Goal: Information Seeking & Learning: Understand process/instructions

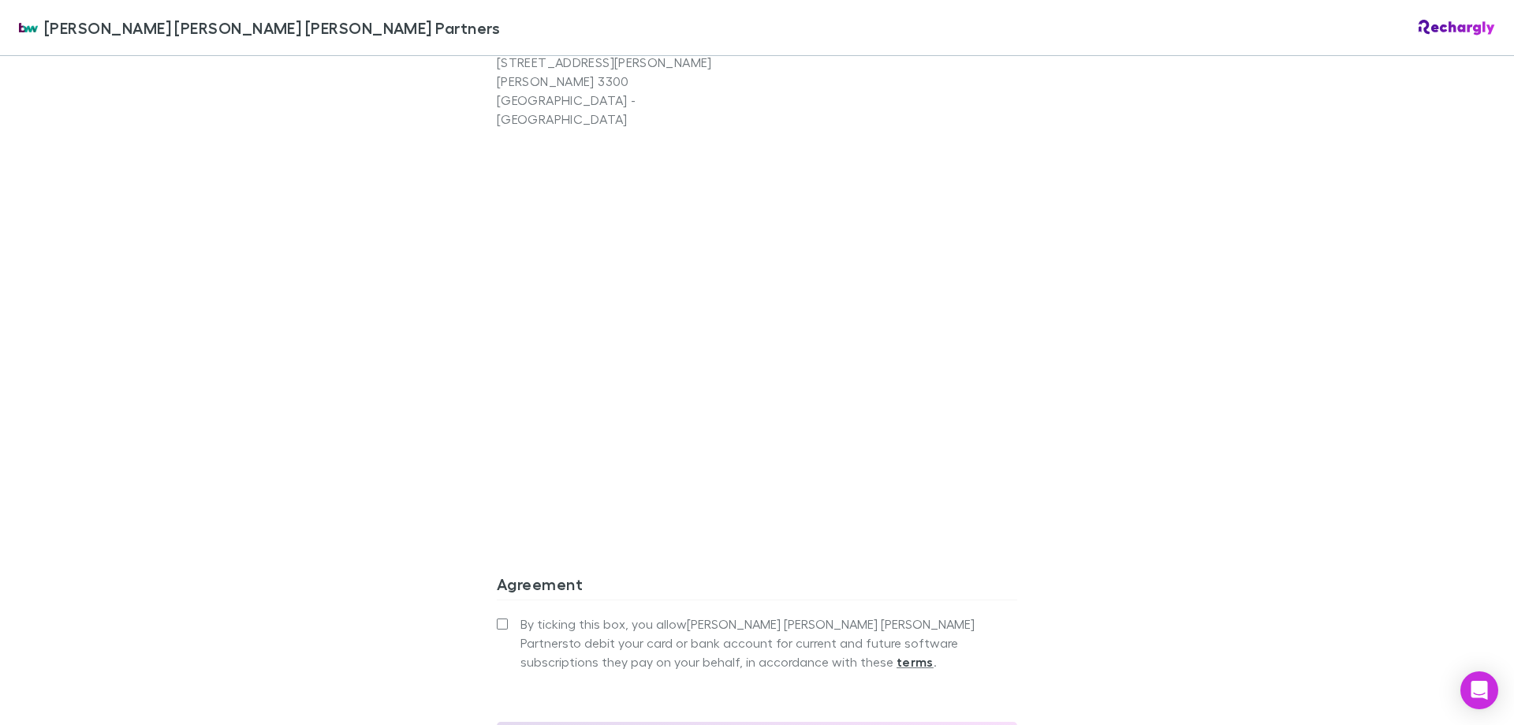
scroll to position [1254, 0]
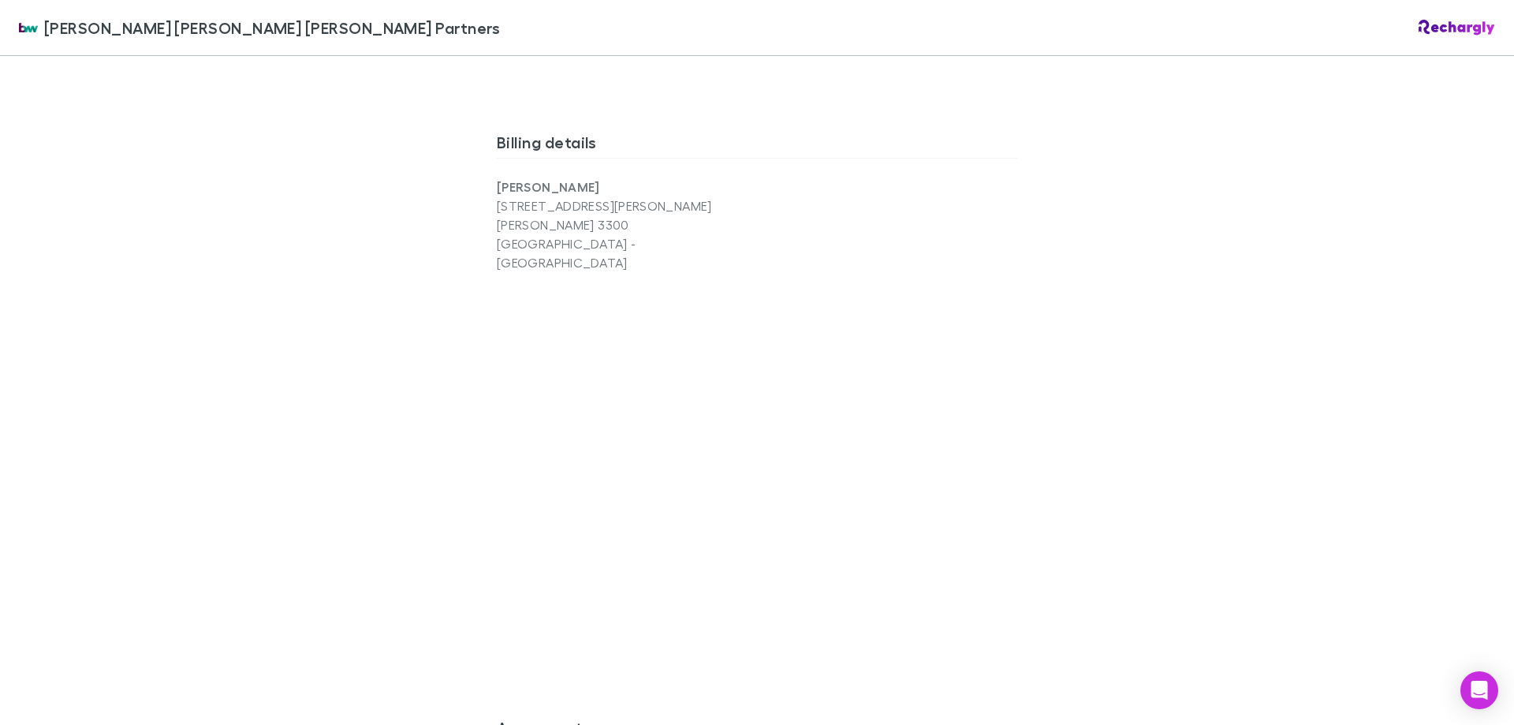
scroll to position [1490, 0]
